Goal: Navigation & Orientation: Find specific page/section

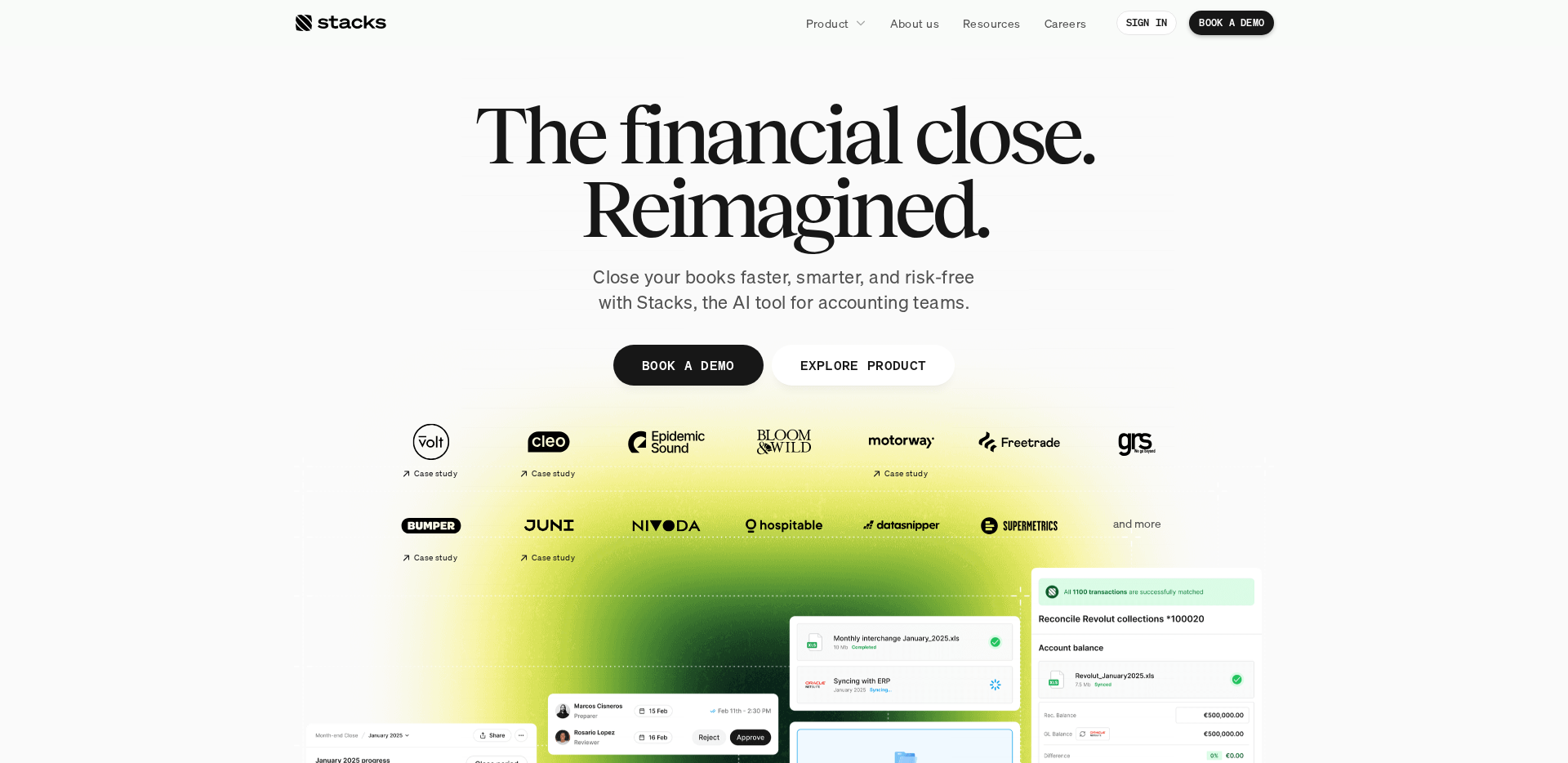
click at [1158, 529] on p "and more" at bounding box center [1137, 523] width 101 height 14
click at [1142, 523] on p "and more" at bounding box center [1137, 523] width 101 height 14
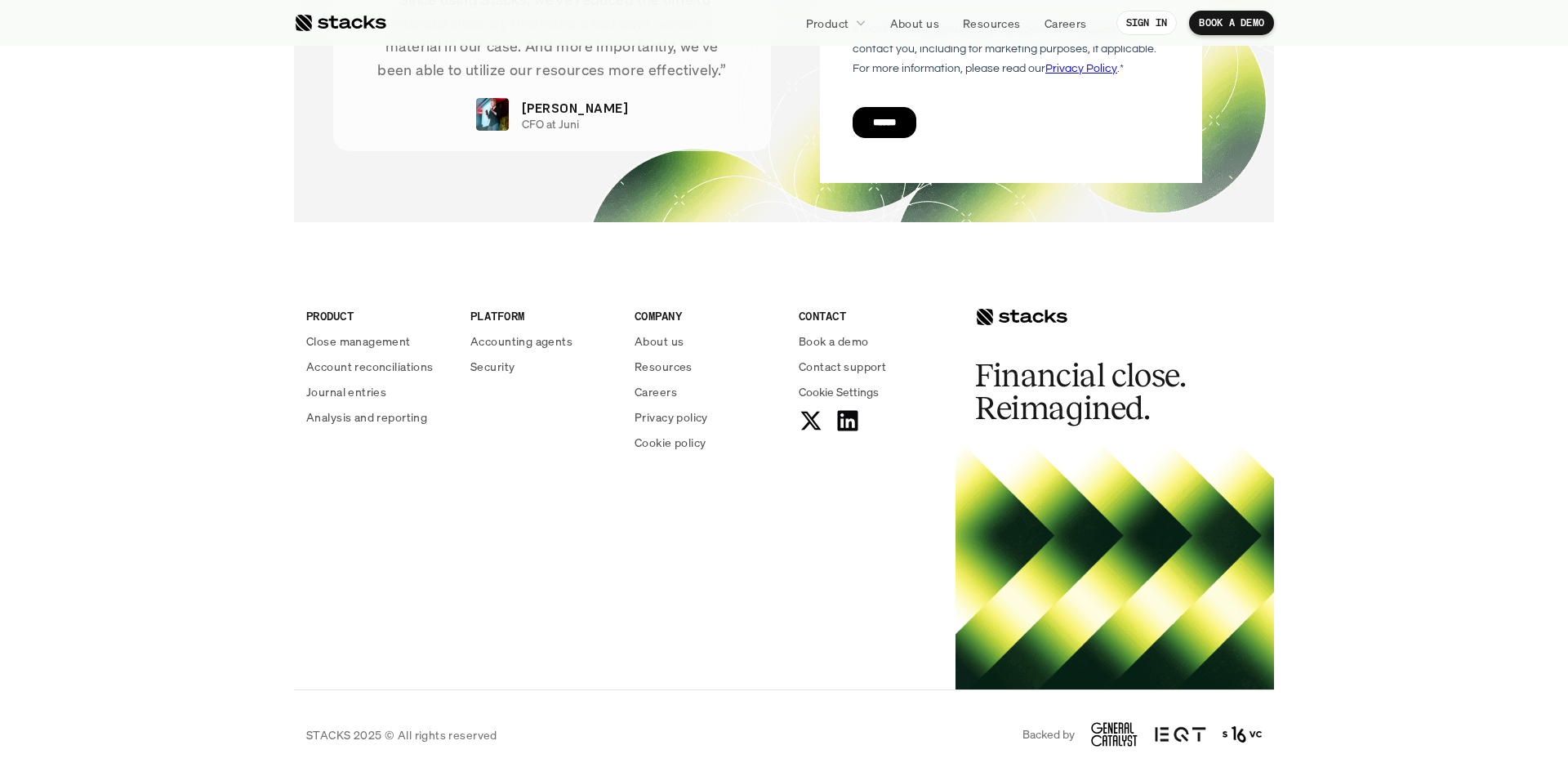
scroll to position [5874, 0]
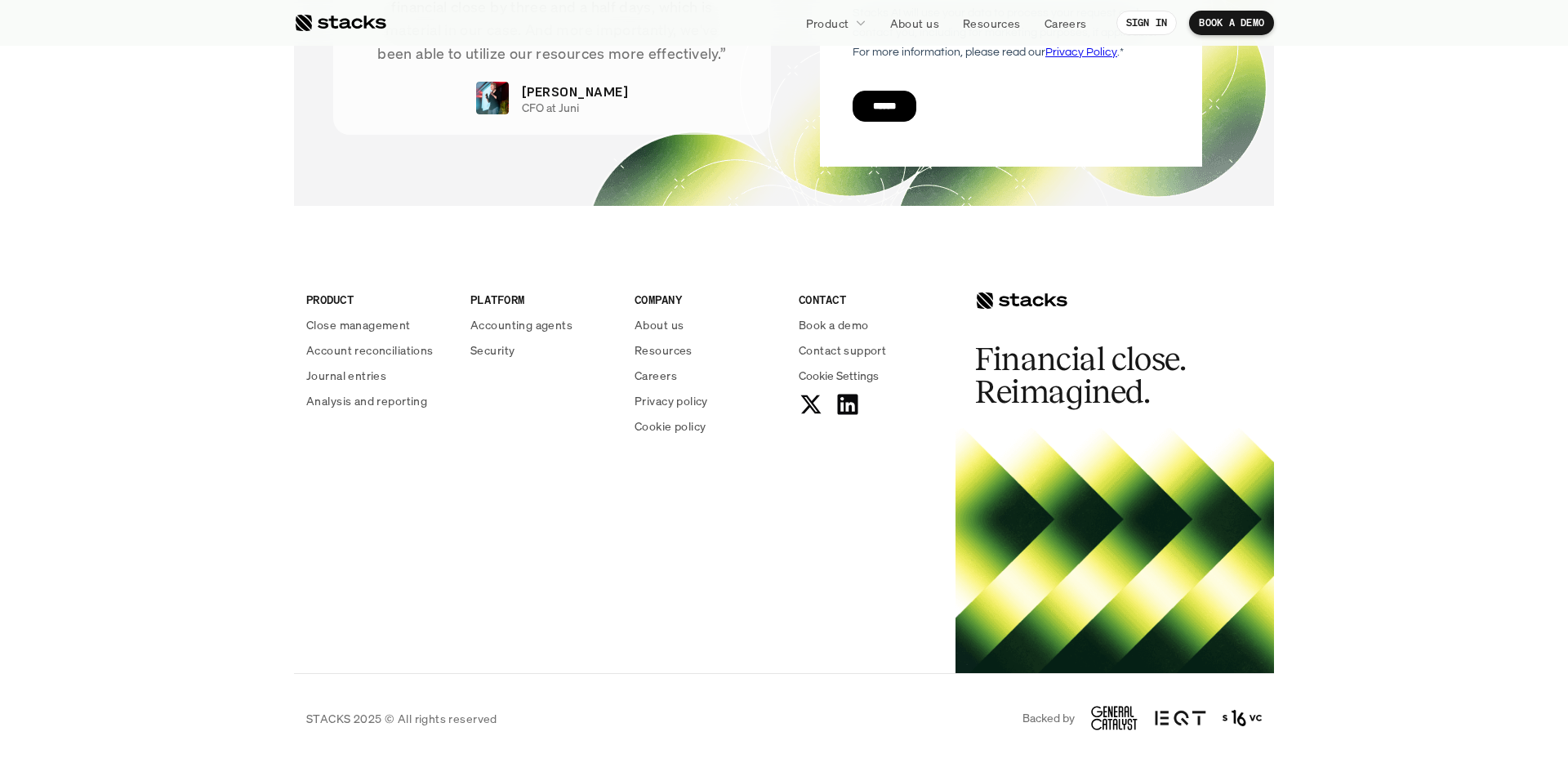
click at [717, 516] on div "PRODUCT Close management Account reconciliations Journal entries Analysis and r…" at bounding box center [784, 456] width 980 height 435
click at [654, 376] on p "Careers" at bounding box center [656, 375] width 43 height 17
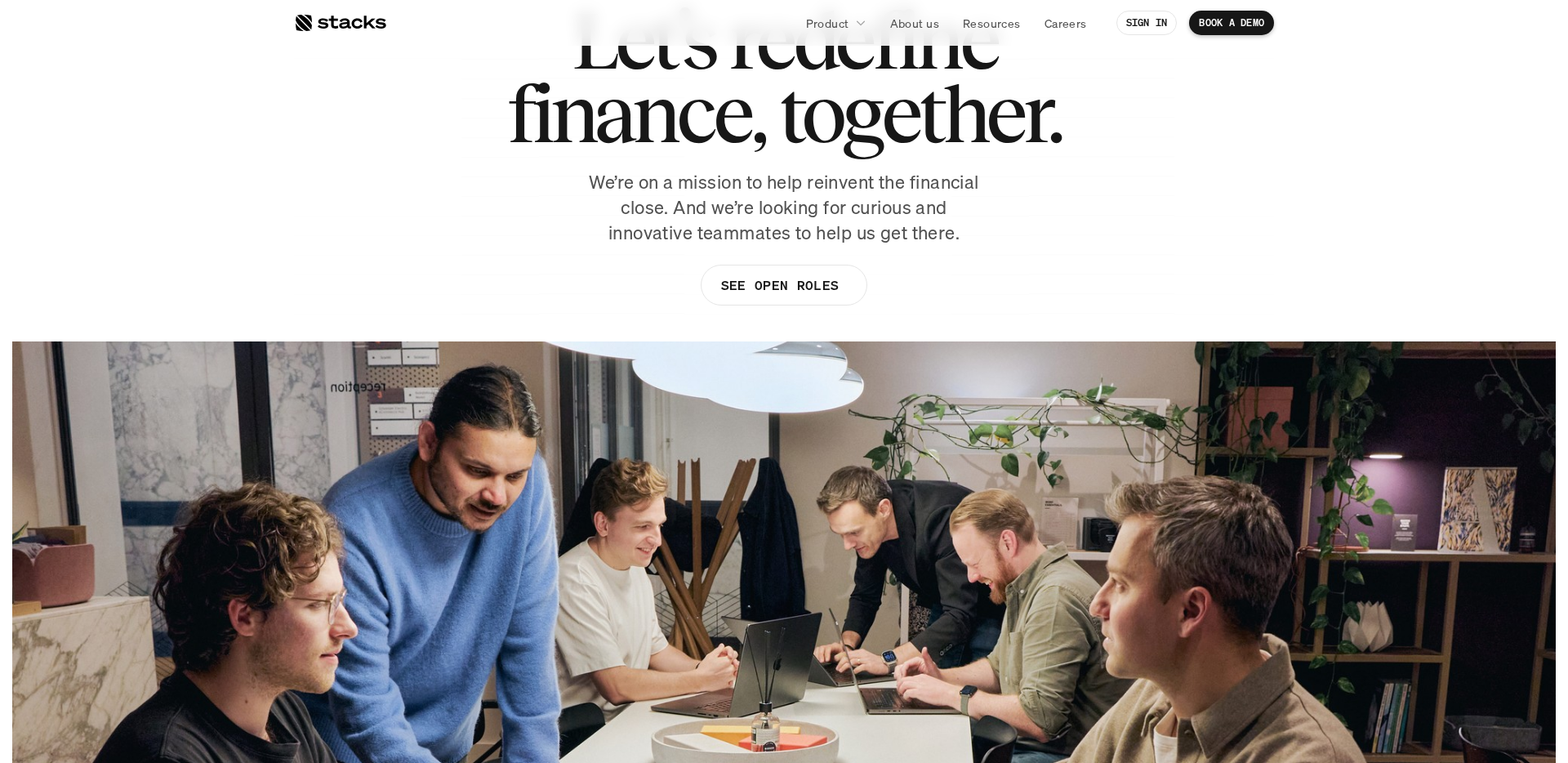
scroll to position [177, 0]
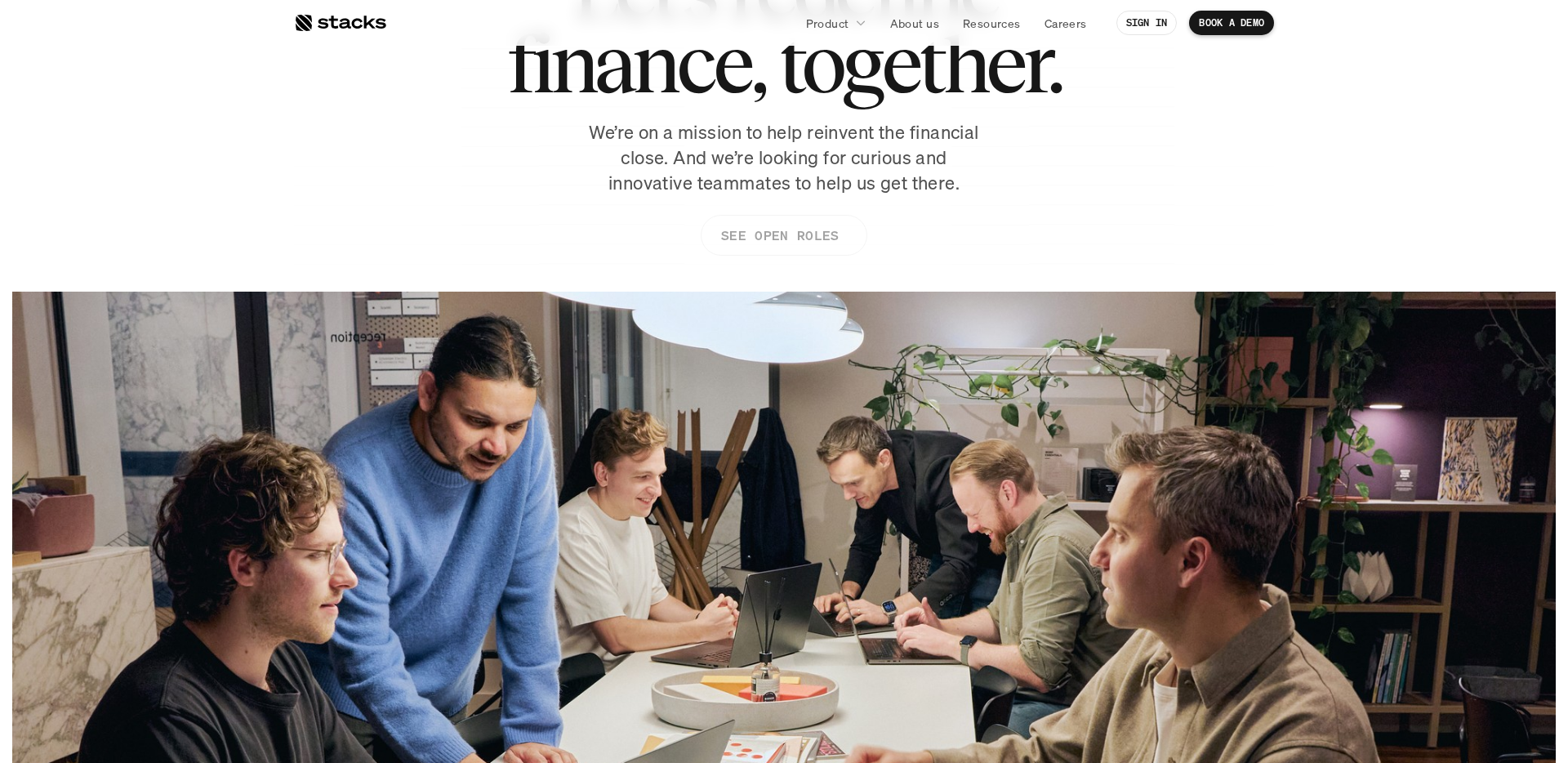
click at [789, 236] on p "SEE OPEN ROLES" at bounding box center [779, 235] width 118 height 24
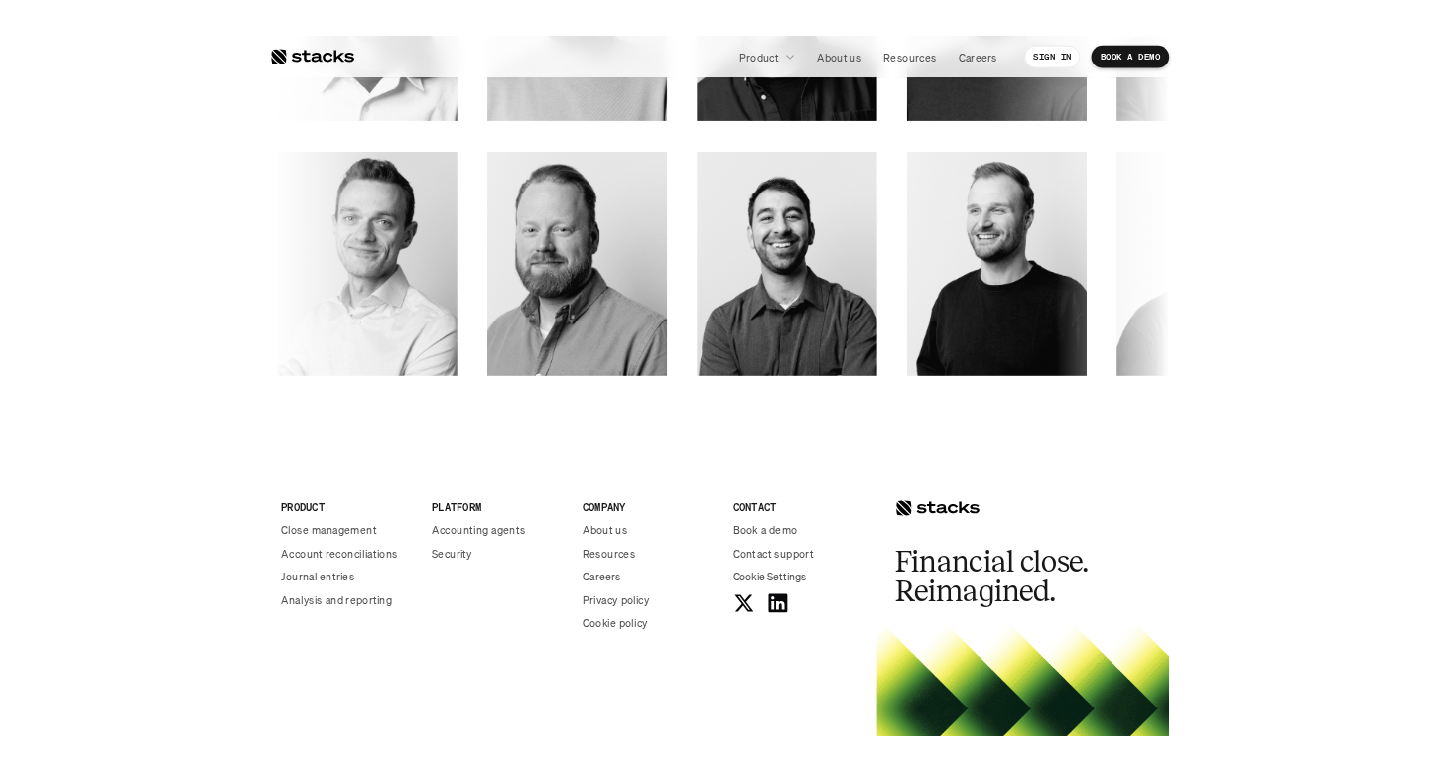
scroll to position [3166, 0]
